Goal: Task Accomplishment & Management: Complete application form

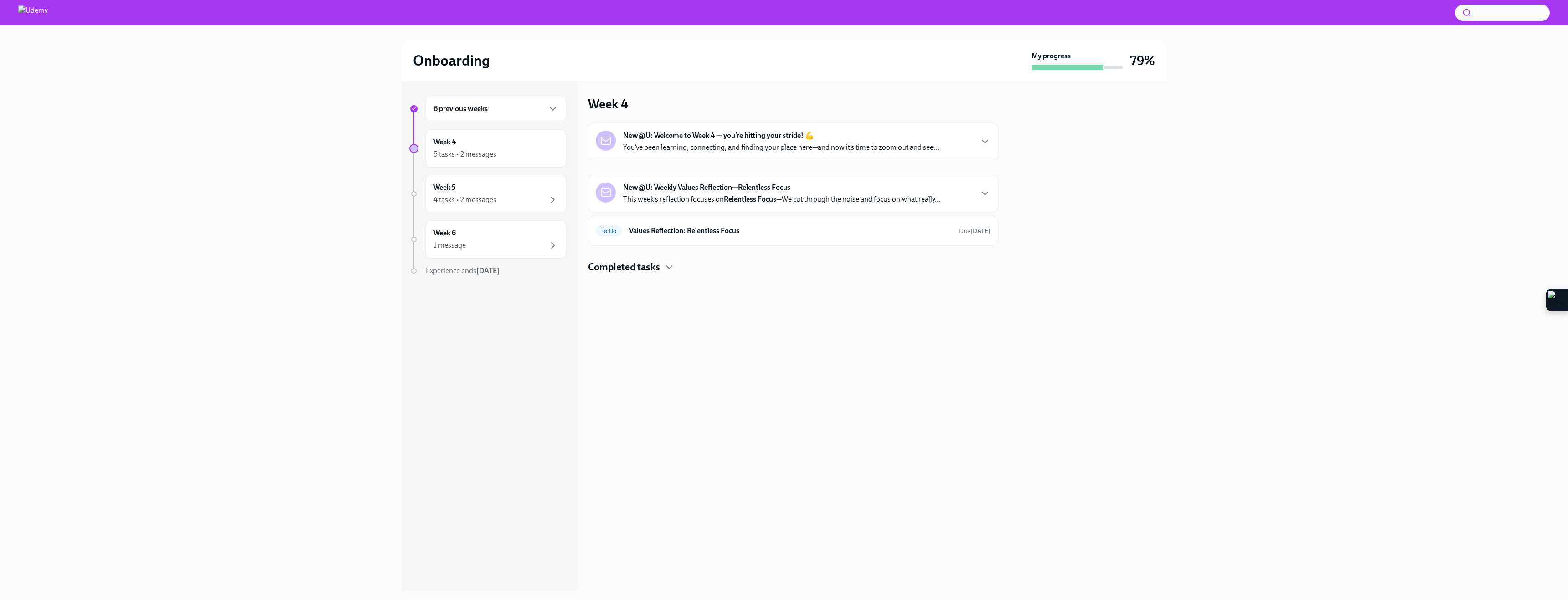
click at [640, 144] on p "You’ve been learning, connecting, and finding your place here—and now it’s time…" at bounding box center [781, 148] width 316 height 10
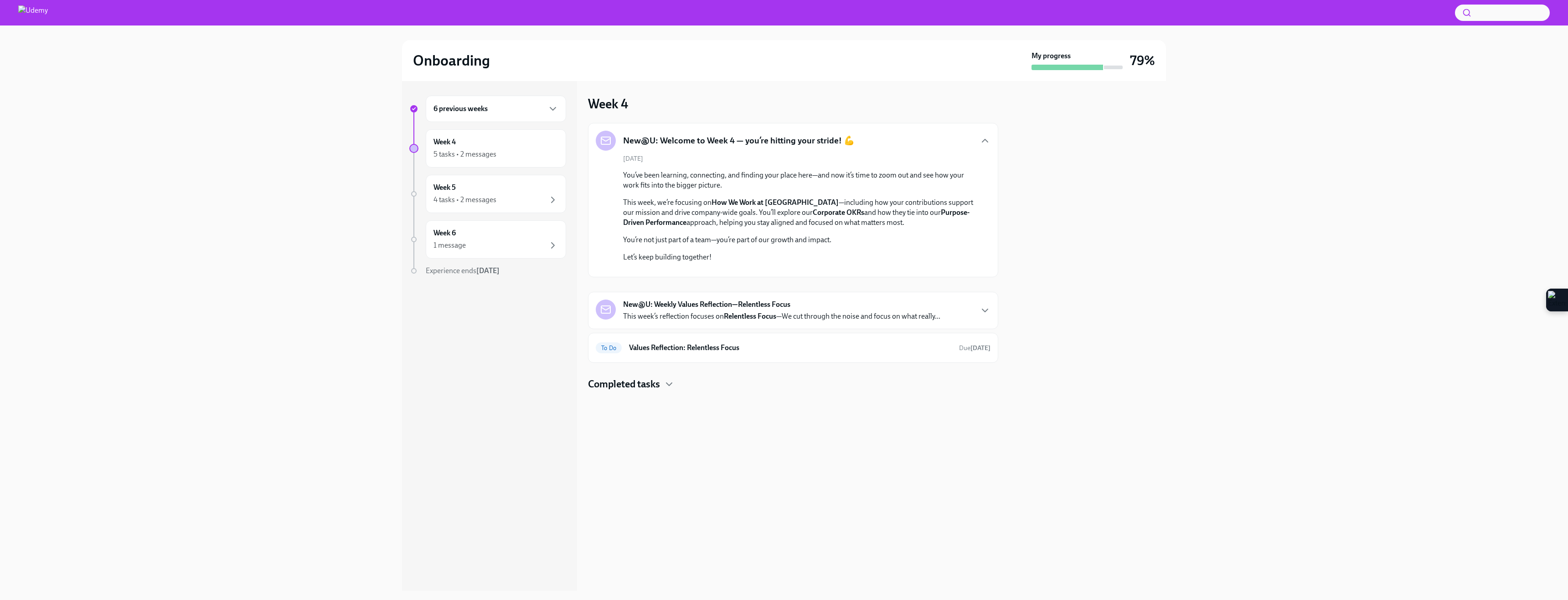
scroll to position [6, 0]
click at [700, 321] on p "This week’s reflection focuses on Relentless Focus —We cut through the noise an…" at bounding box center [782, 316] width 317 height 10
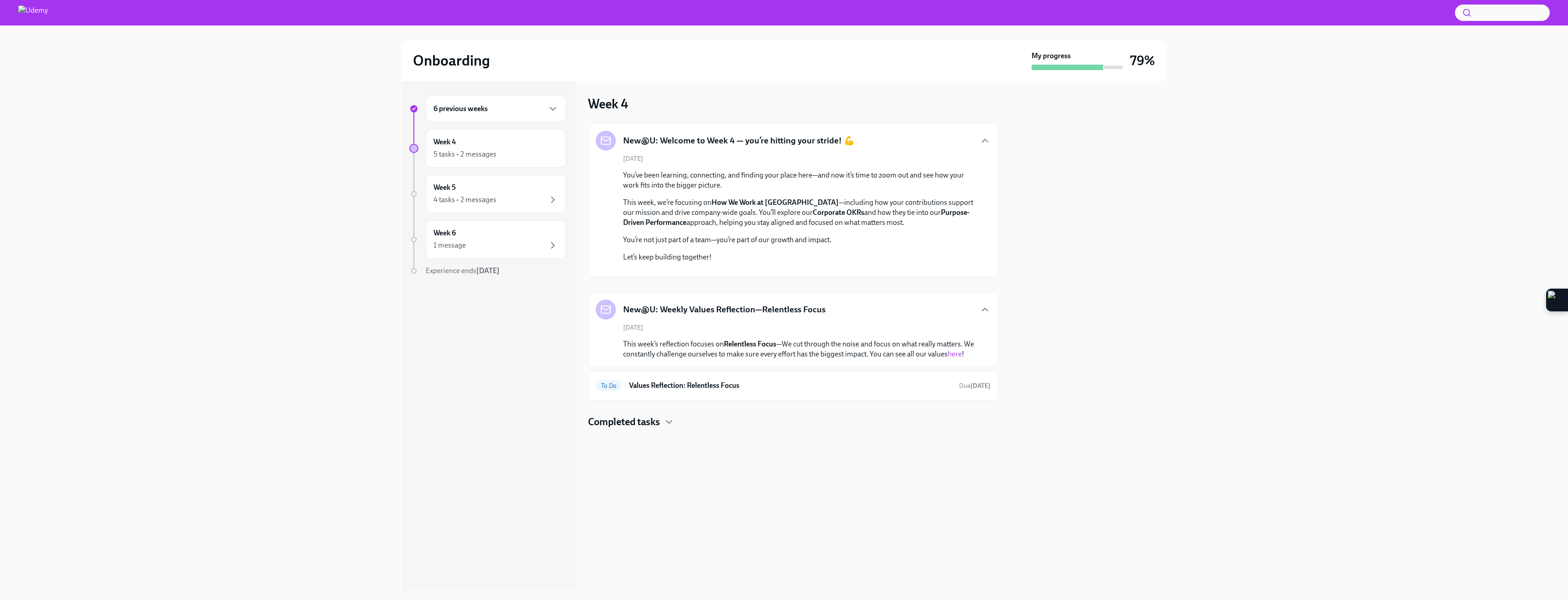
scroll to position [43, 0]
click at [699, 391] on h6 "Values Reflection: Relentless Focus" at bounding box center [790, 385] width 323 height 10
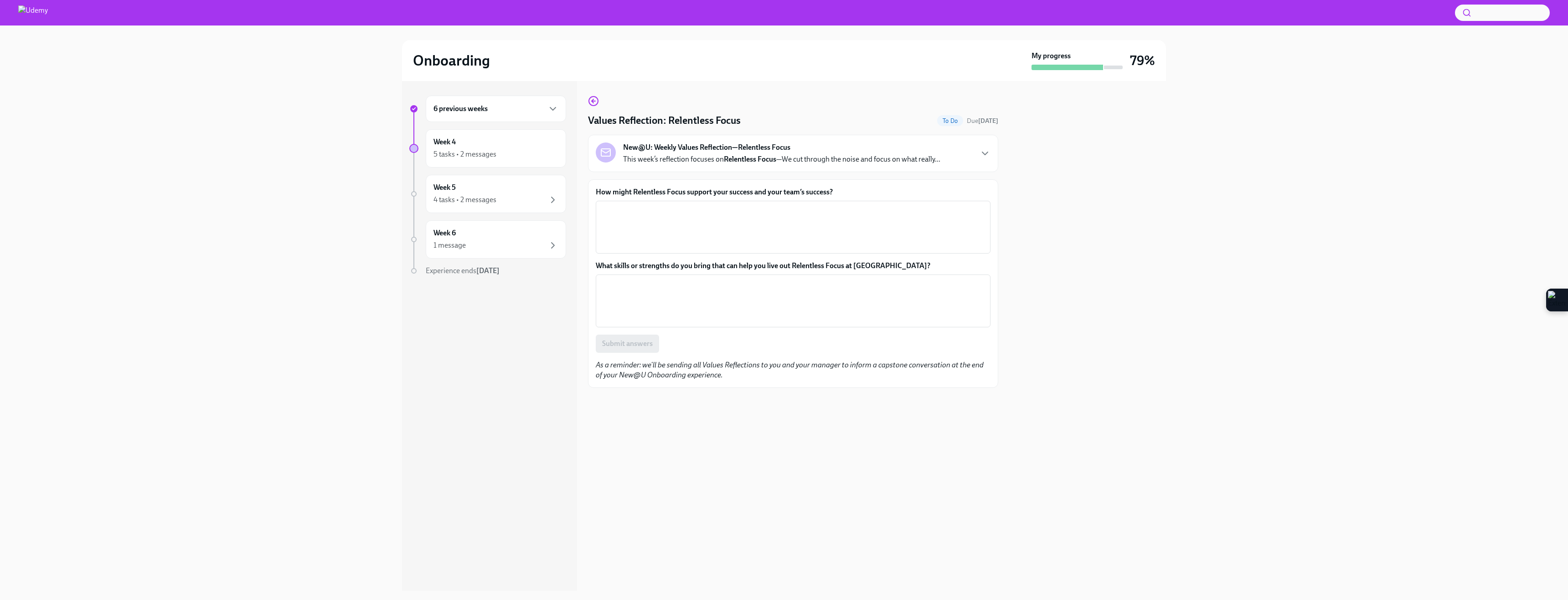
click at [696, 151] on strong "New@U: Weekly Values Reflection—Relentless Focus" at bounding box center [707, 148] width 167 height 10
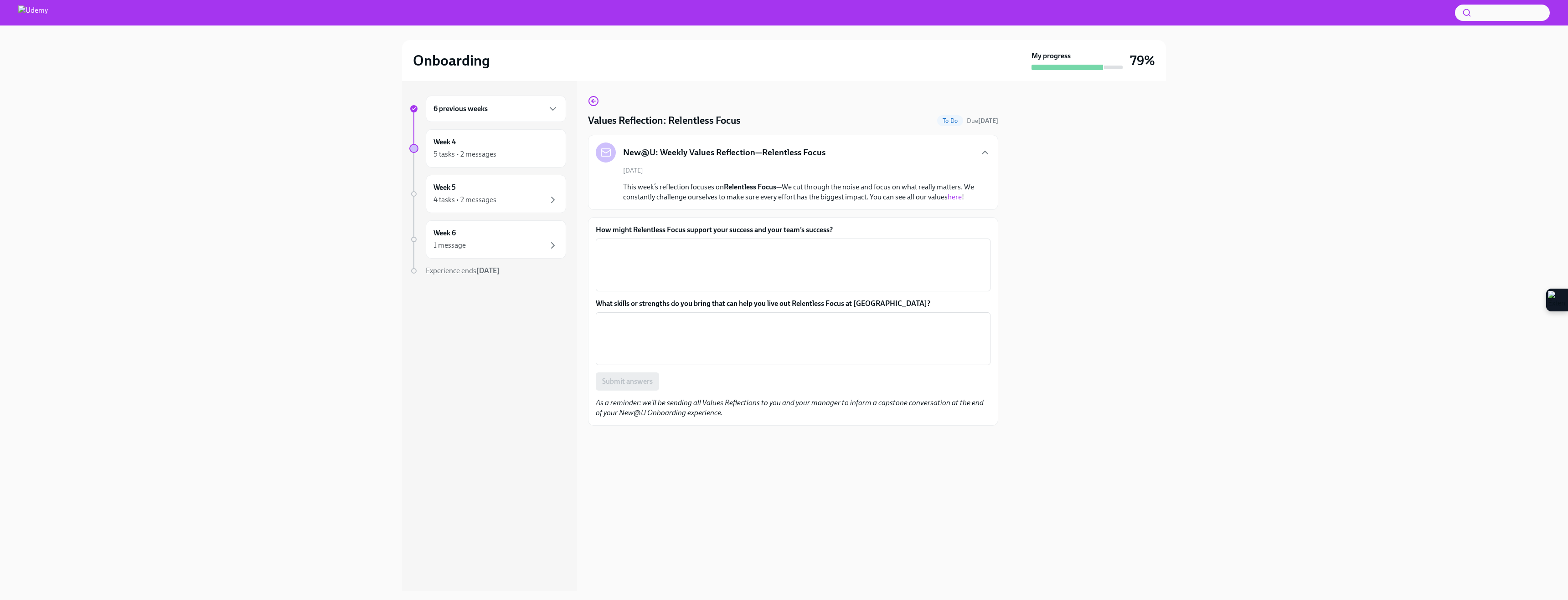
click at [685, 175] on div "October 3rd This week’s reflection focuses on Relentless Focus —We cut through …" at bounding box center [793, 185] width 395 height 36
click at [740, 194] on p "This week’s reflection focuses on Relentless Focus —We cut through the noise an…" at bounding box center [800, 192] width 353 height 20
click at [593, 97] on icon "button" at bounding box center [593, 101] width 11 height 11
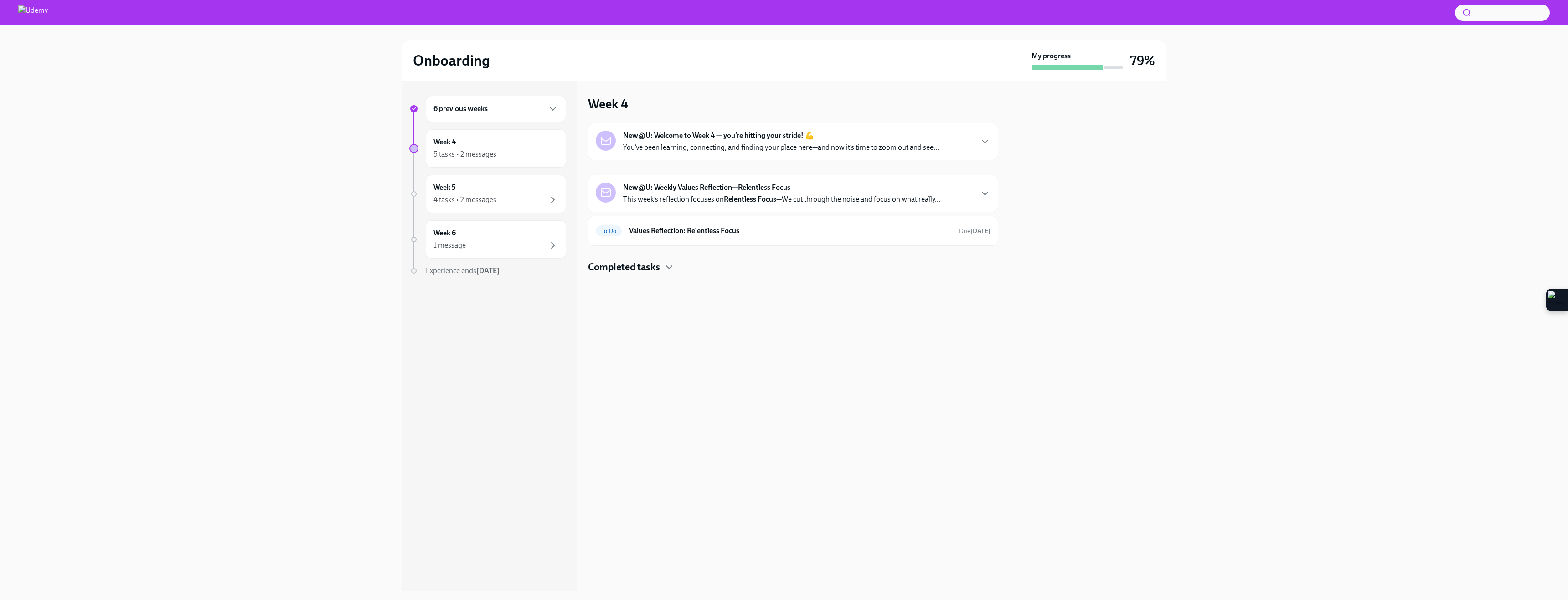
click at [682, 150] on p "You’ve been learning, connecting, and finding your place here—and now it’s time…" at bounding box center [781, 148] width 316 height 10
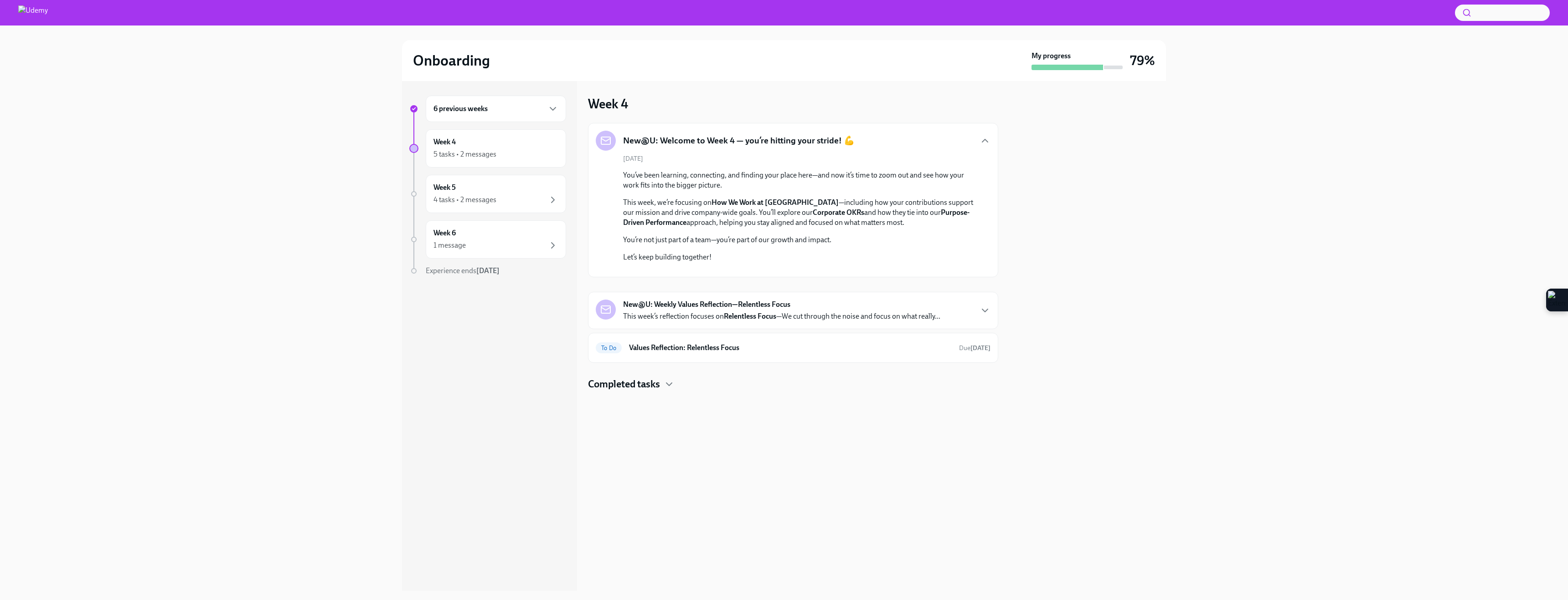
scroll to position [6, 0]
click at [696, 321] on p "This week’s reflection focuses on Relentless Focus —We cut through the noise an…" at bounding box center [782, 316] width 317 height 10
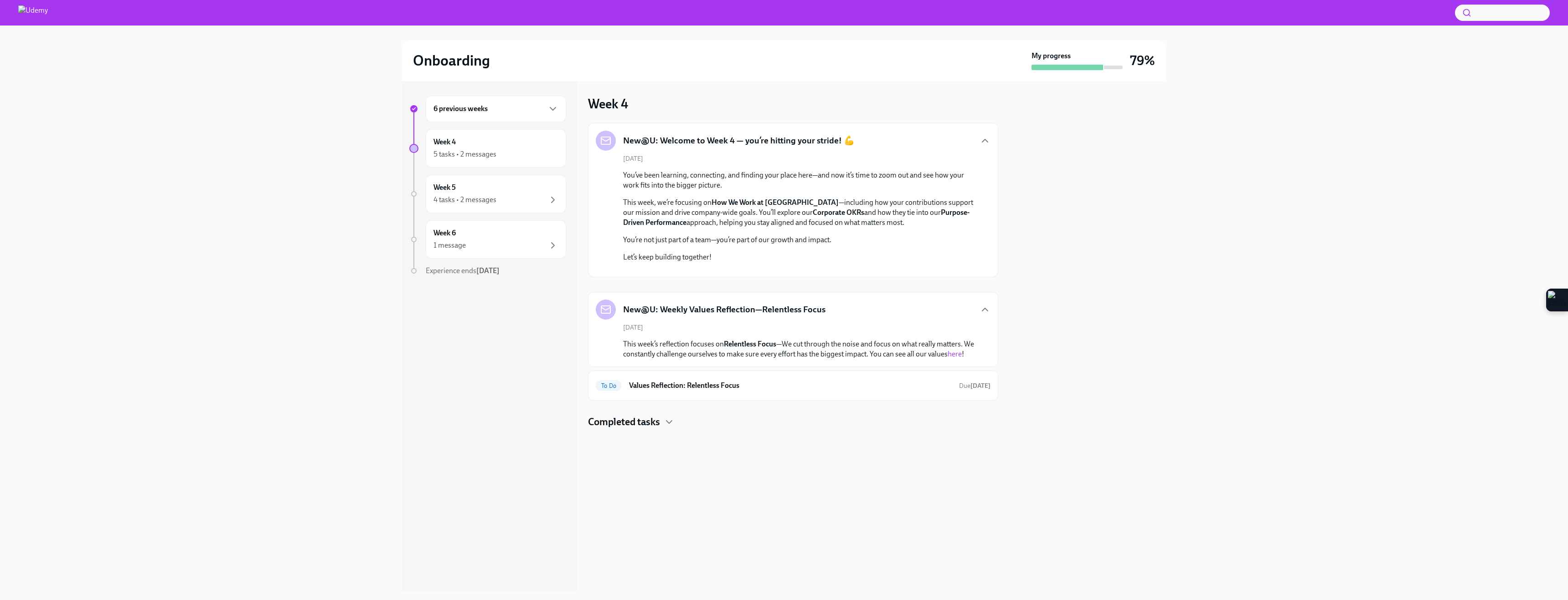
scroll to position [43, 0]
click at [957, 358] on link "here" at bounding box center [954, 354] width 14 height 8
click at [692, 391] on h6 "Values Reflection: Relentless Focus" at bounding box center [790, 385] width 323 height 10
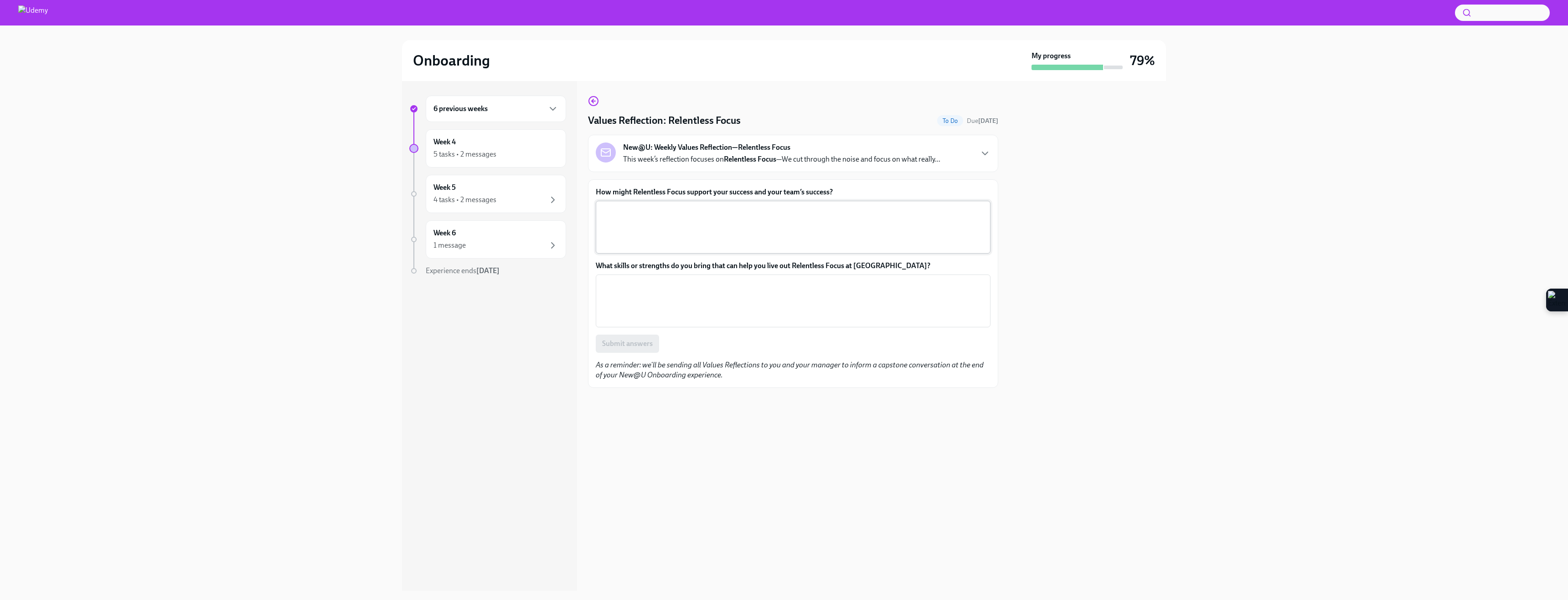
click at [610, 232] on textarea "How might Relentless Focus support your success and your team’s success?" at bounding box center [793, 227] width 383 height 44
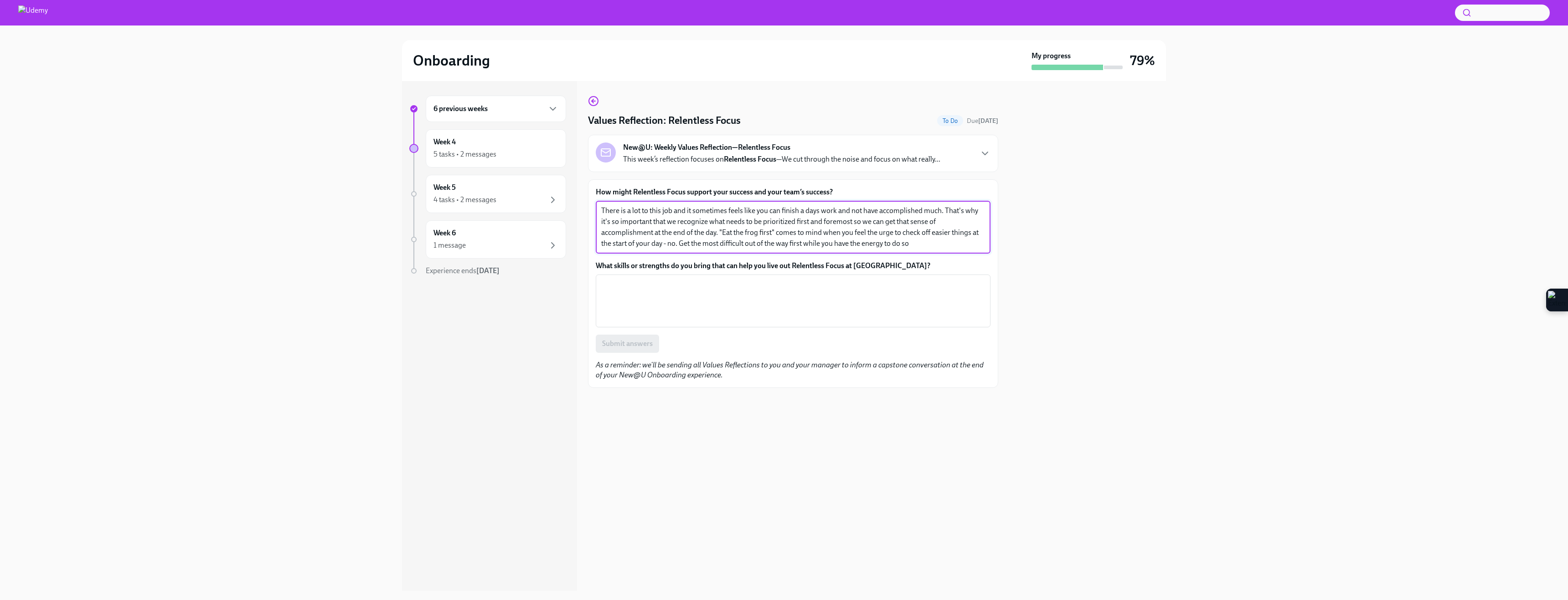
type textarea "There is a lot to this job and it sometimes feels like you can finish a days wo…"
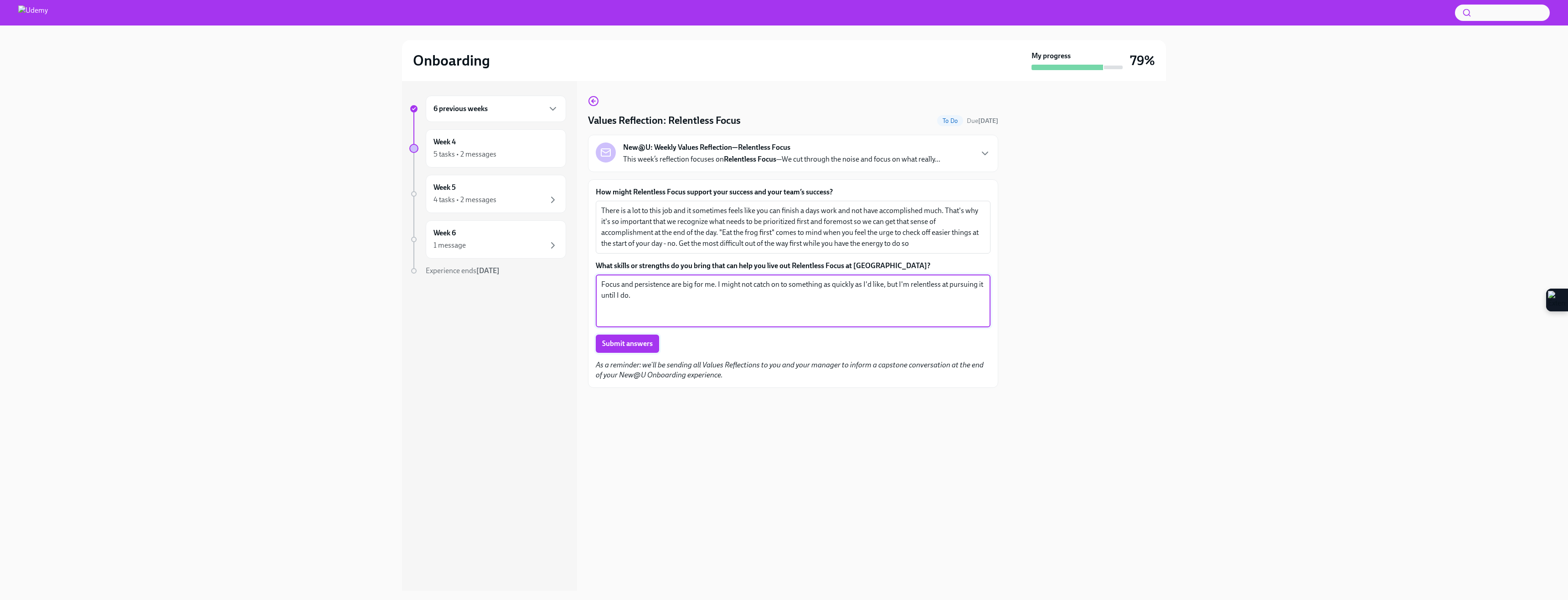
type textarea "Focus and persistence are big for me. I might not catch on to something as quic…"
click at [647, 351] on button "Submit answers" at bounding box center [627, 344] width 63 height 18
click at [514, 201] on div "4 tasks • 2 messages" at bounding box center [496, 200] width 125 height 11
